Goal: Check status: Check status

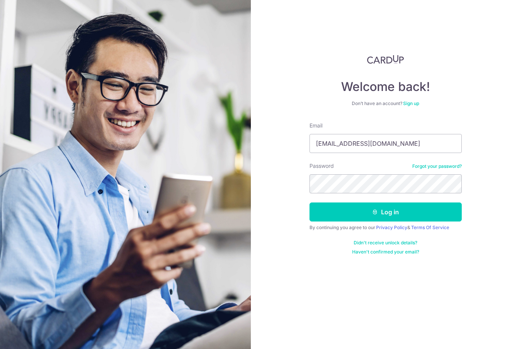
type input "Xavieroh@hotmail.com"
click at [385, 212] on button "Log in" at bounding box center [386, 212] width 152 height 19
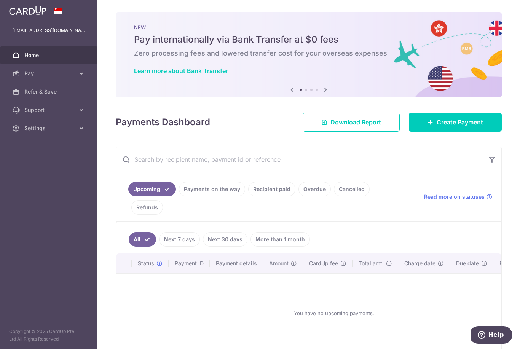
click at [248, 196] on link "Recipient paid" at bounding box center [271, 189] width 47 height 14
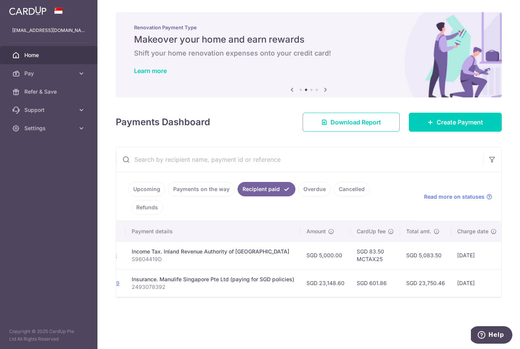
scroll to position [0, 126]
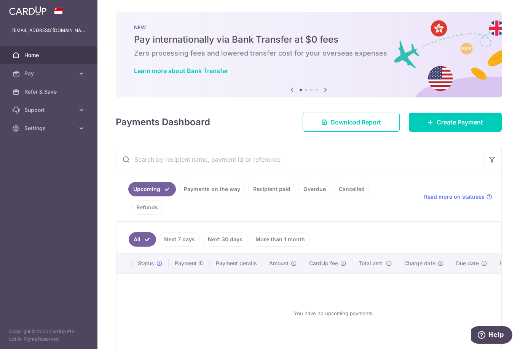
click at [248, 196] on link "Recipient paid" at bounding box center [271, 189] width 47 height 14
